Goal: Information Seeking & Learning: Learn about a topic

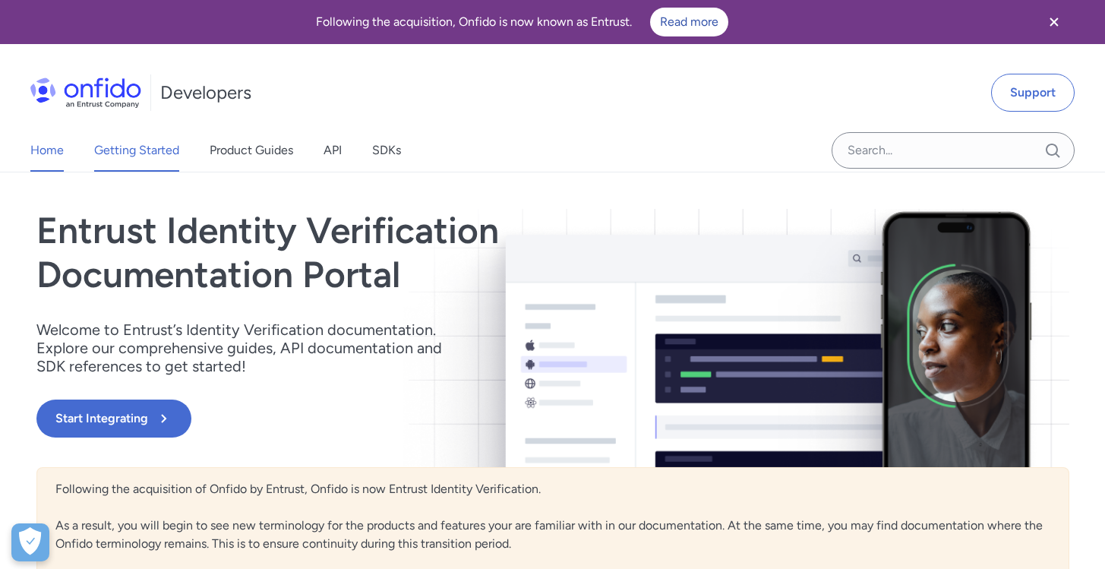
click at [114, 142] on link "Getting Started" at bounding box center [136, 150] width 85 height 43
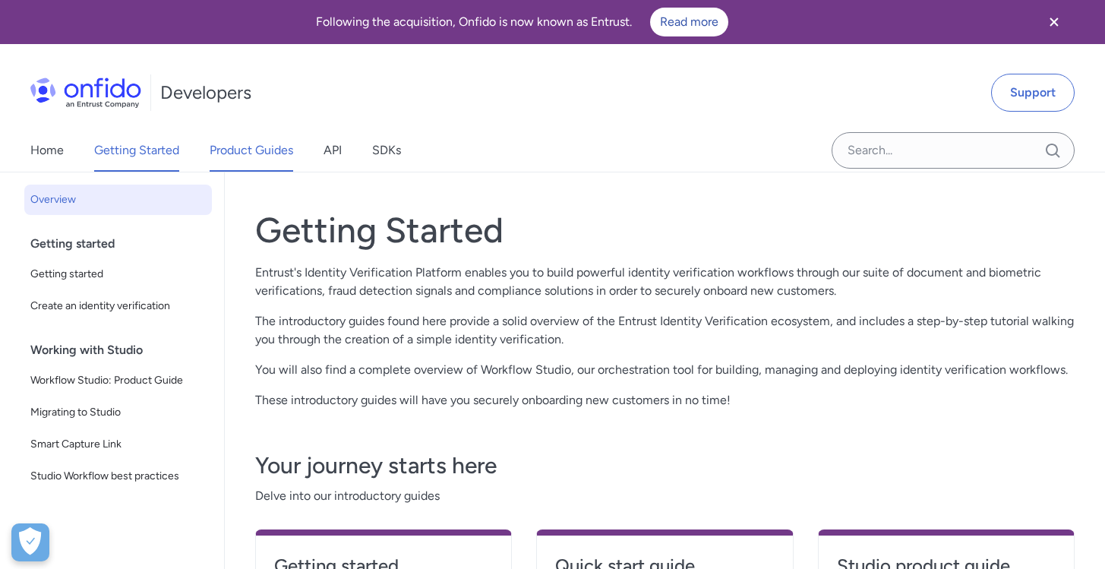
click at [255, 147] on link "Product Guides" at bounding box center [252, 150] width 84 height 43
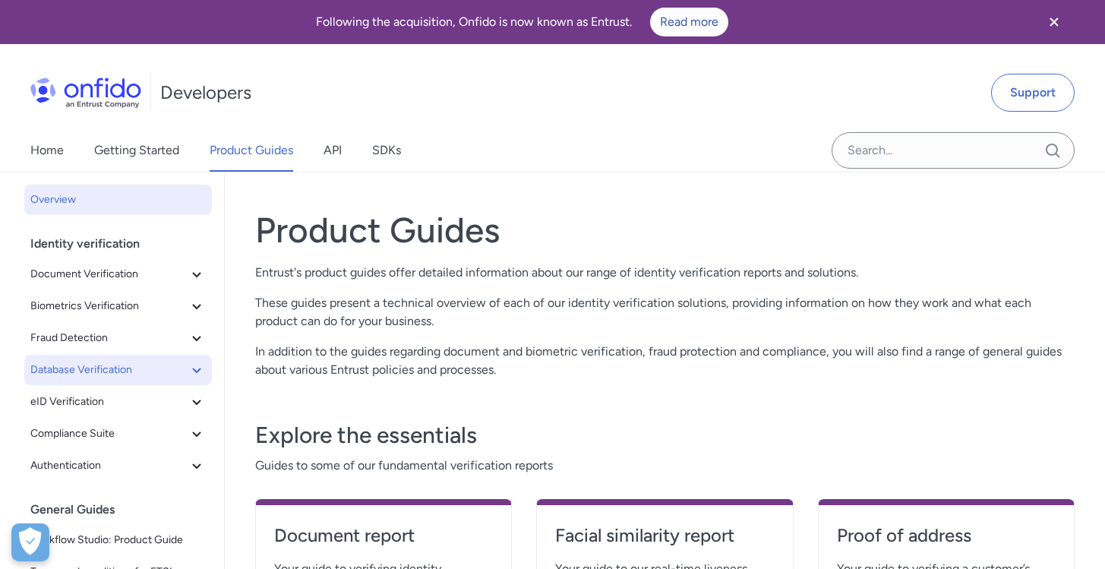
click at [166, 371] on span "Database Verification" at bounding box center [108, 370] width 157 height 18
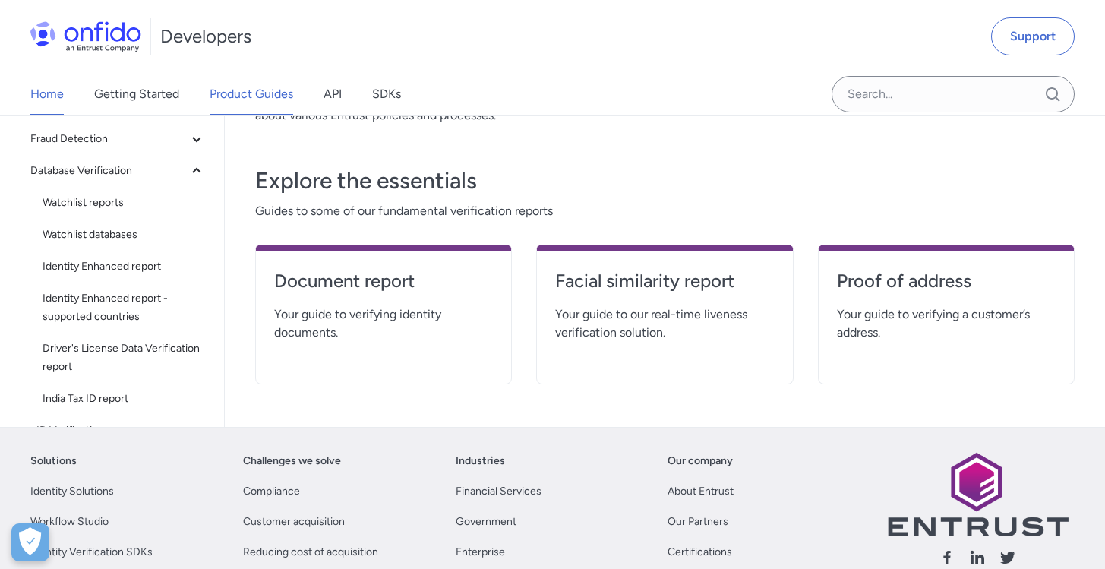
click at [55, 92] on link "Home" at bounding box center [46, 94] width 33 height 43
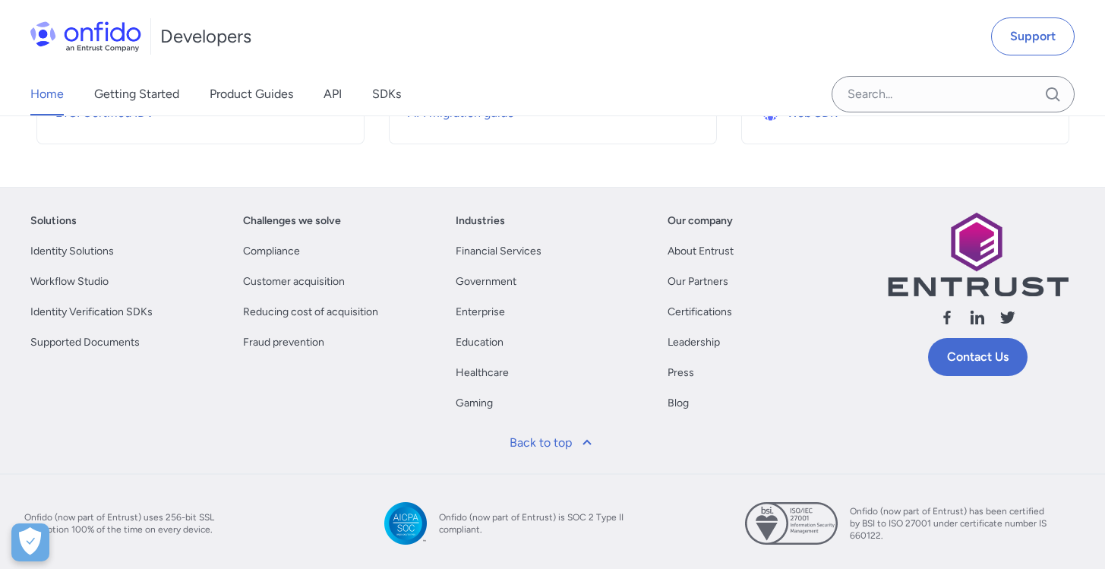
scroll to position [777, 0]
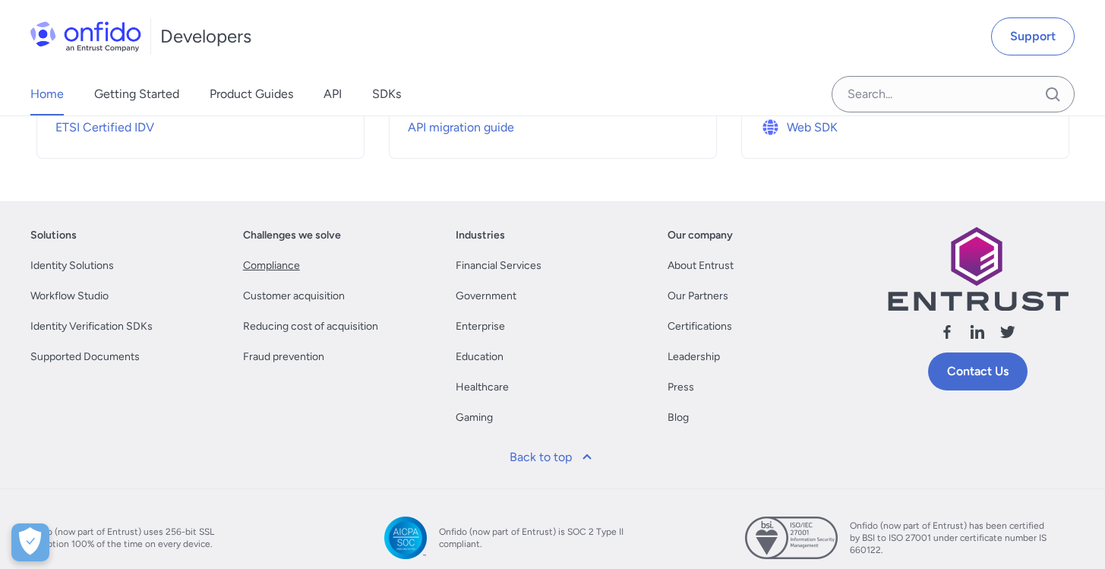
click at [273, 263] on link "Compliance" at bounding box center [271, 266] width 57 height 18
click at [338, 410] on div "Challenges we solve Compliance Customer acquisition Reducing cost of acquisitio…" at bounding box center [340, 332] width 194 height 213
click at [296, 292] on link "Customer acquisition" at bounding box center [294, 296] width 102 height 18
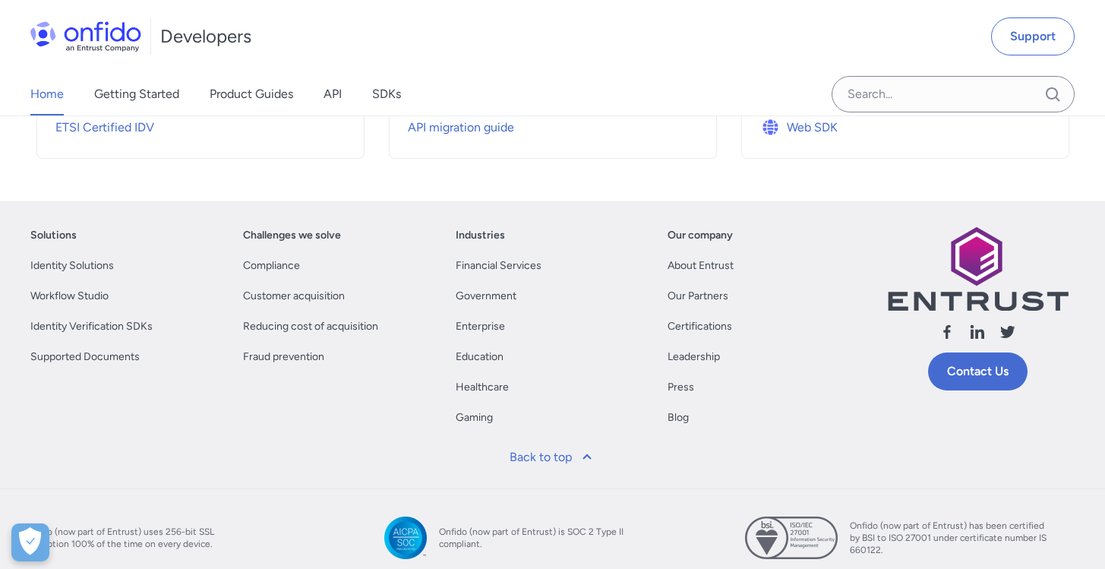
click at [112, 42] on img at bounding box center [85, 36] width 111 height 30
